Goal: Task Accomplishment & Management: Manage account settings

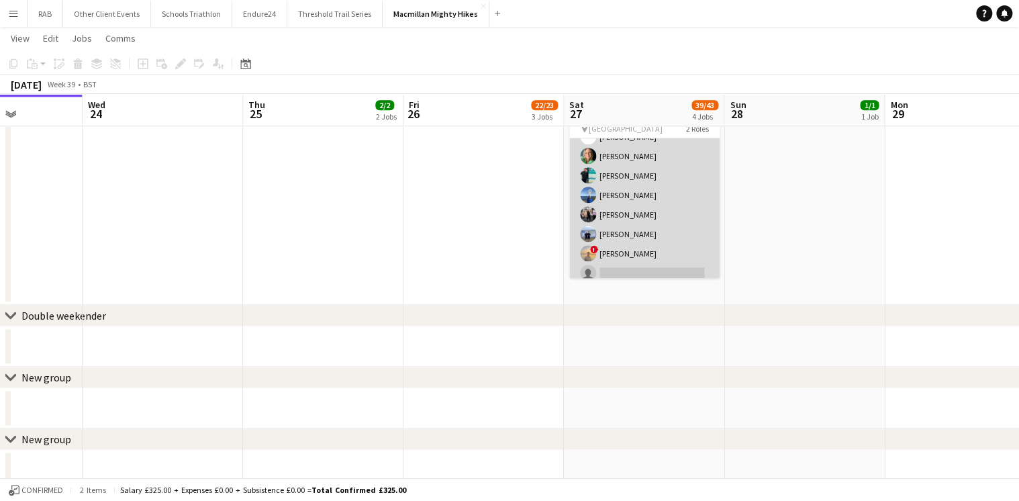
scroll to position [236, 0]
click at [626, 224] on app-card-role "General Crew 30A 14/17 06:00-22:00 (16h) [PERSON_NAME] [PERSON_NAME] [PERSON_NA…" at bounding box center [644, 165] width 150 height 357
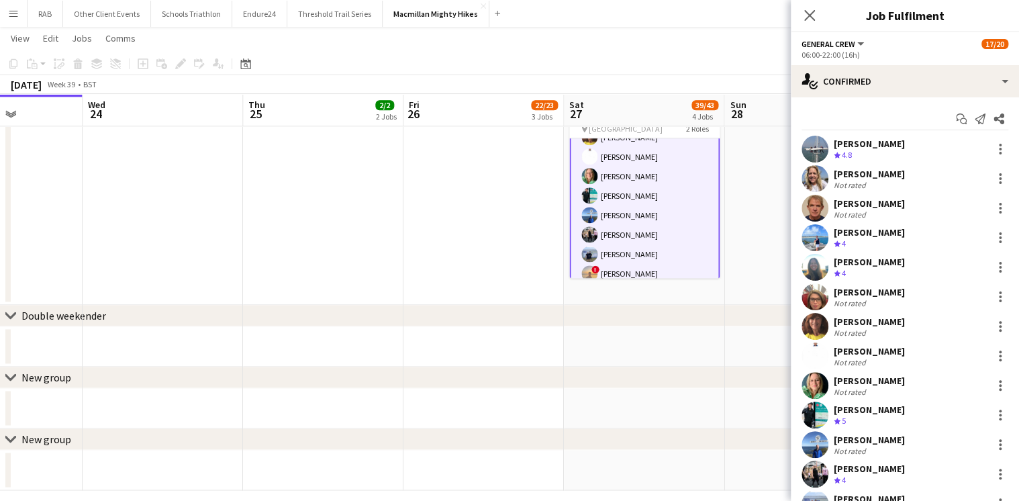
scroll to position [237, 0]
click at [867, 468] on div "[PERSON_NAME]" at bounding box center [869, 469] width 71 height 12
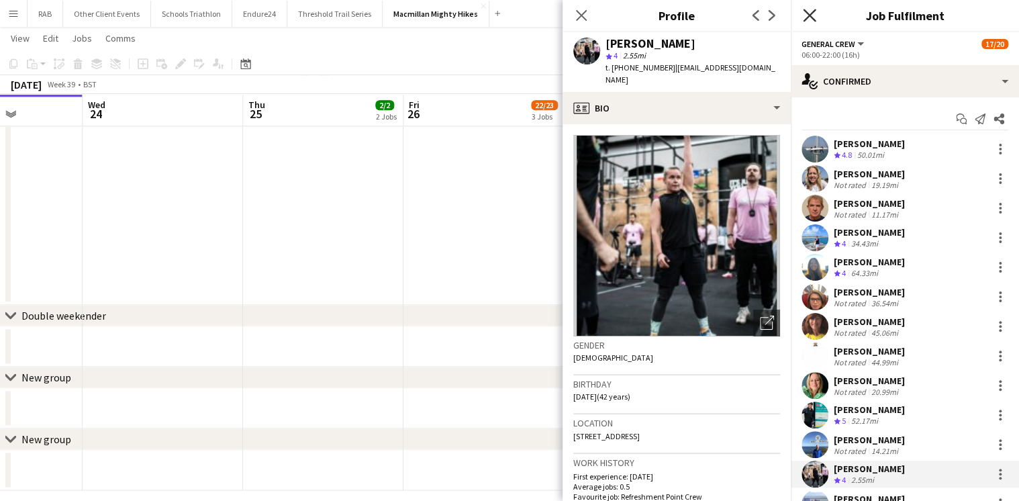
click at [811, 13] on icon at bounding box center [809, 15] width 13 height 13
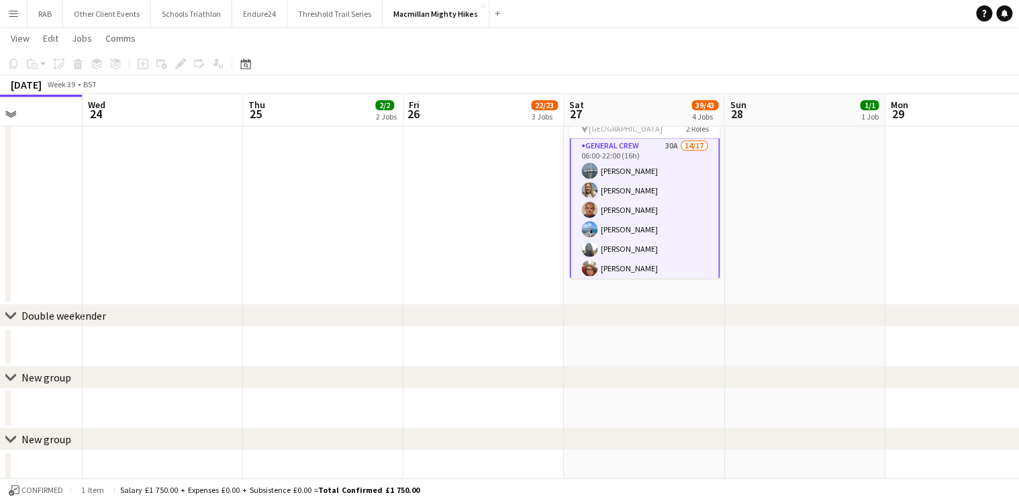
scroll to position [76, 0]
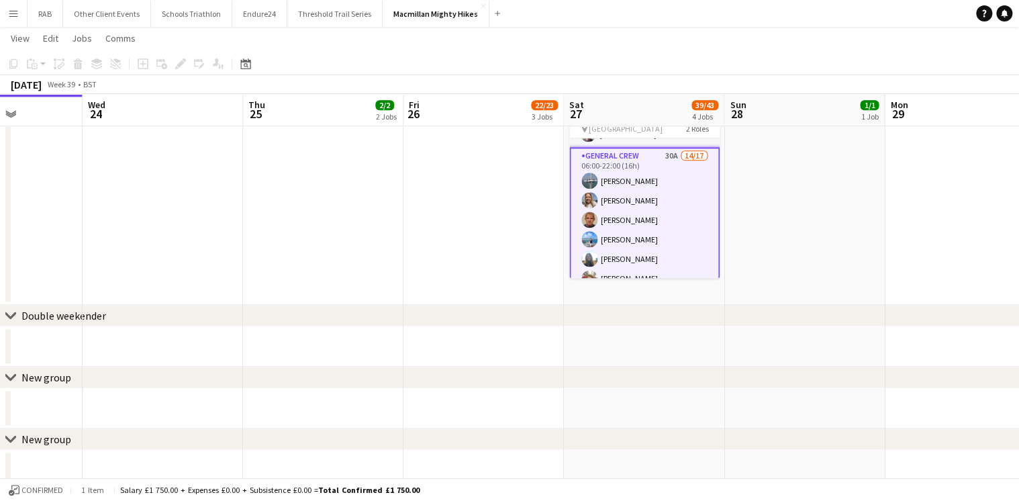
click at [636, 187] on app-card-role "General Crew 30A 14/17 06:00-22:00 (16h) [PERSON_NAME] [PERSON_NAME] [PERSON_NA…" at bounding box center [644, 327] width 150 height 360
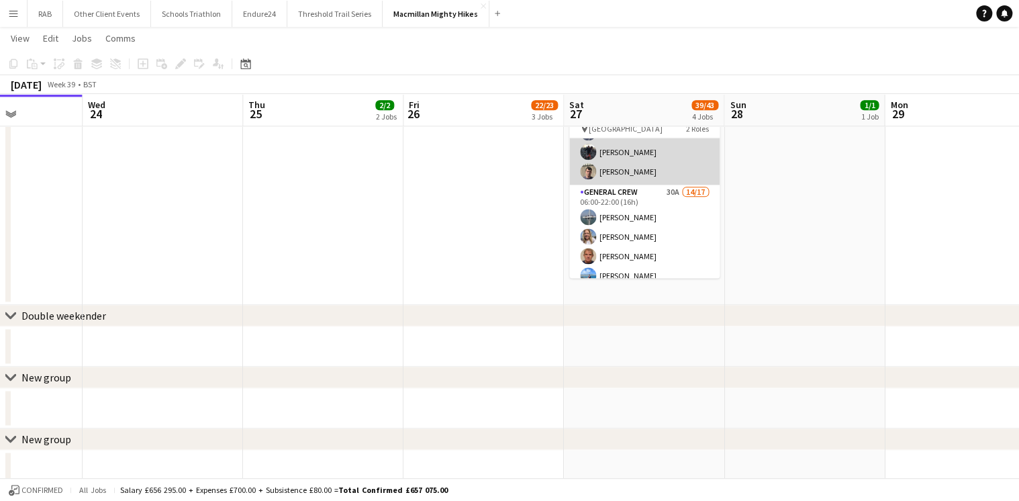
scroll to position [54, 0]
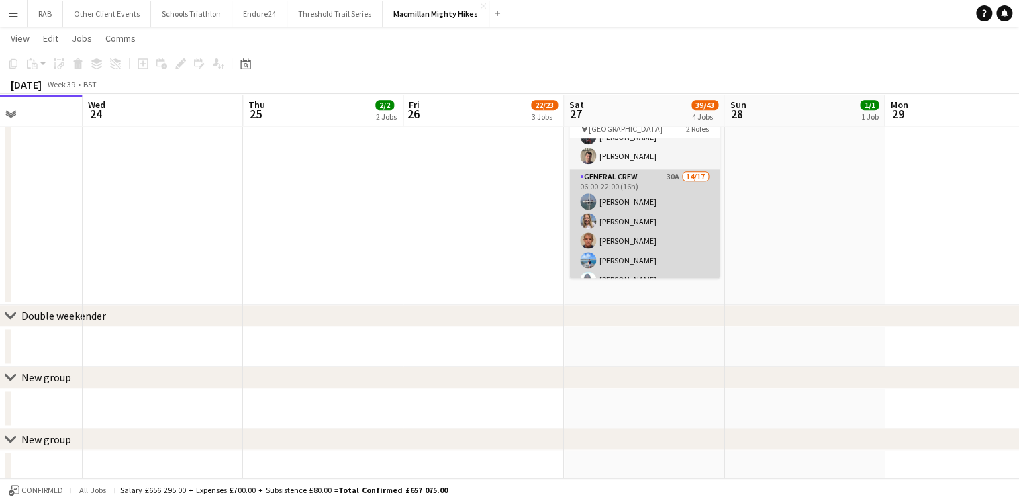
click at [622, 209] on app-card-role "General Crew 30A 14/17 06:00-22:00 (16h) [PERSON_NAME] [PERSON_NAME] [PERSON_NA…" at bounding box center [644, 347] width 150 height 357
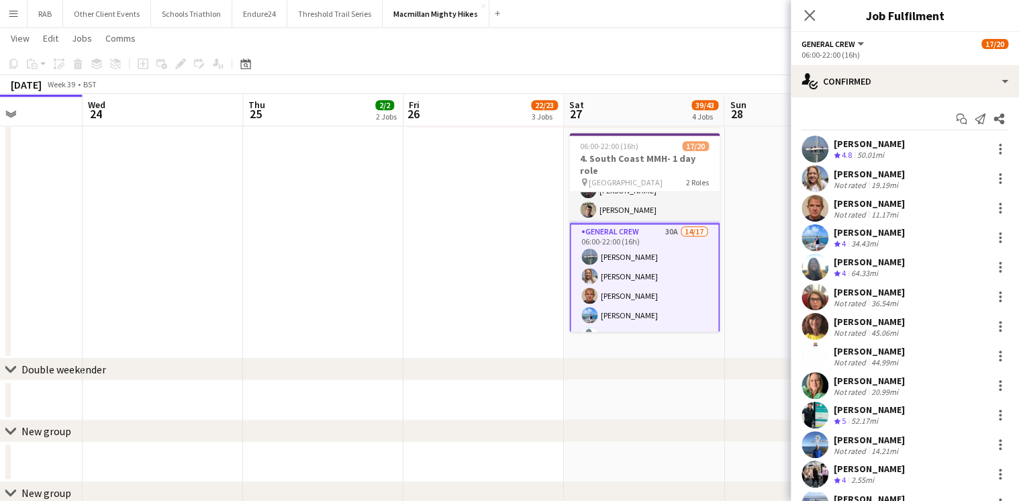
scroll to position [0, 0]
click at [857, 171] on div "[PERSON_NAME]" at bounding box center [869, 174] width 71 height 12
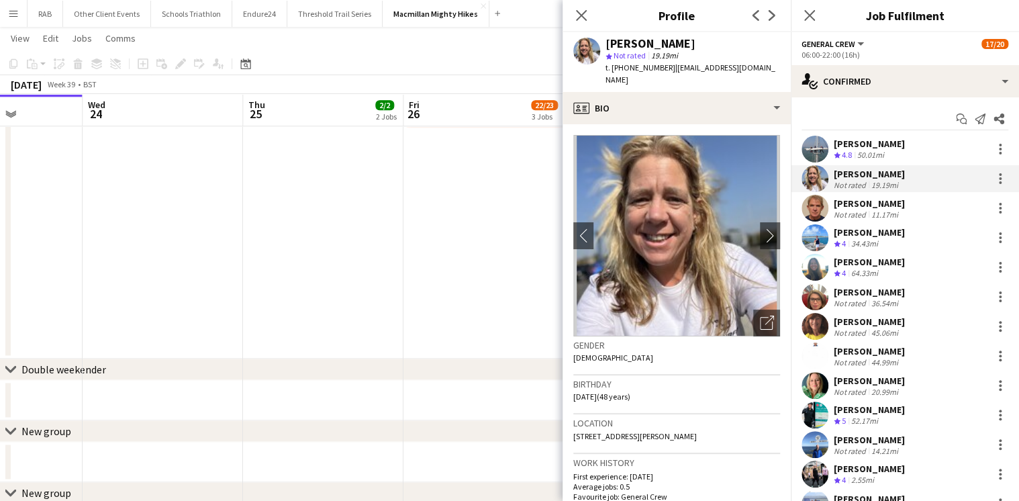
drag, startPoint x: 579, startPoint y: 15, endPoint x: 835, endPoint y: 3, distance: 256.8
click at [579, 15] on icon "Close pop-in" at bounding box center [581, 15] width 11 height 11
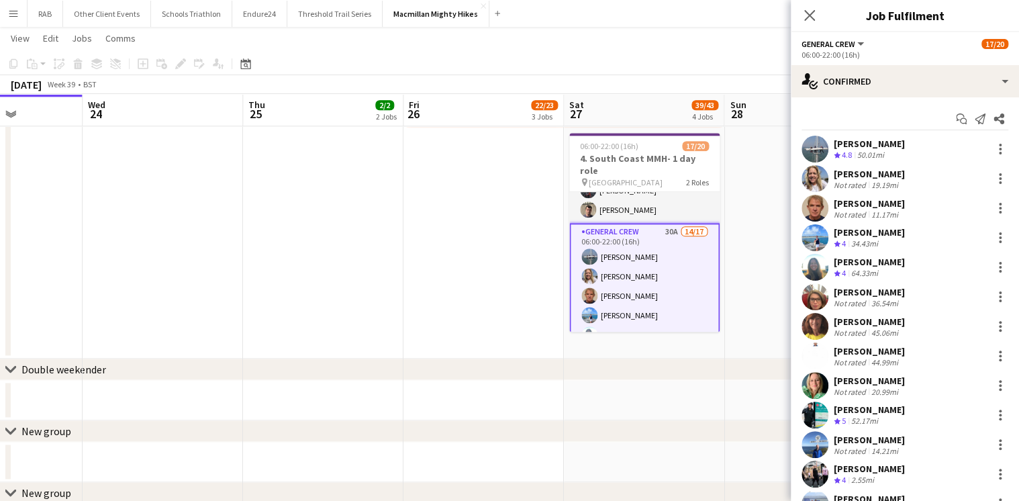
click at [850, 465] on div "[PERSON_NAME]" at bounding box center [869, 469] width 71 height 12
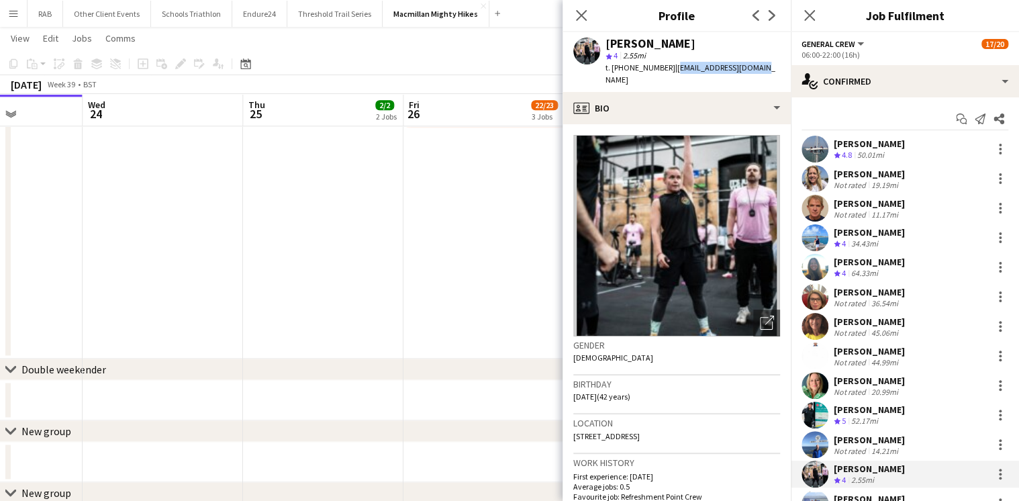
drag, startPoint x: 757, startPoint y: 68, endPoint x: 673, endPoint y: 70, distance: 84.6
click at [673, 70] on span "| [EMAIL_ADDRESS][DOMAIN_NAME]" at bounding box center [691, 73] width 170 height 22
copy span "[EMAIL_ADDRESS][DOMAIN_NAME]"
